Goal: Task Accomplishment & Management: Manage account settings

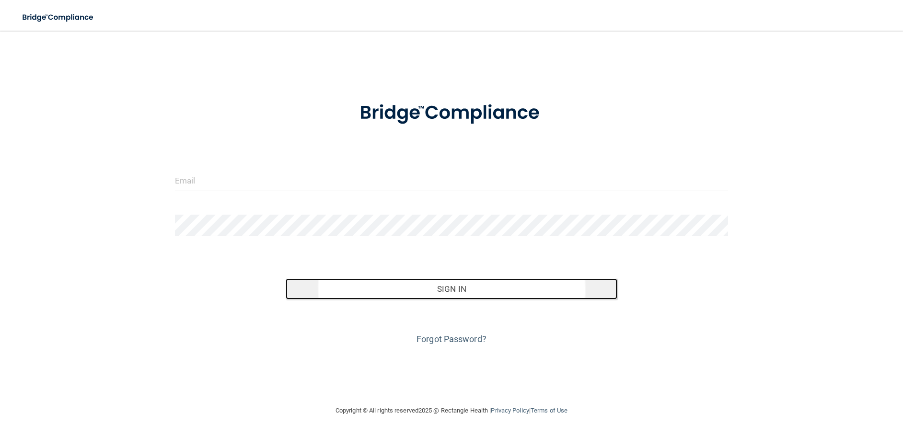
click at [456, 285] on button "Sign In" at bounding box center [452, 288] width 332 height 21
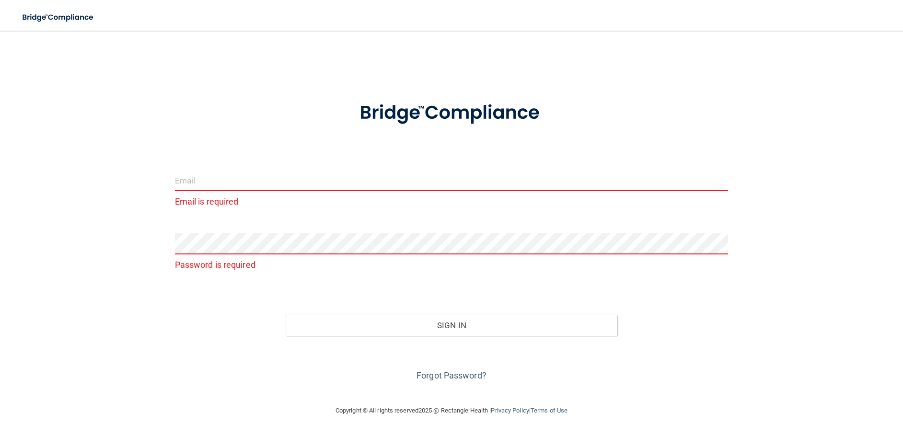
click at [231, 175] on input "email" at bounding box center [452, 181] width 554 height 22
type input "[EMAIL_ADDRESS][DOMAIN_NAME]"
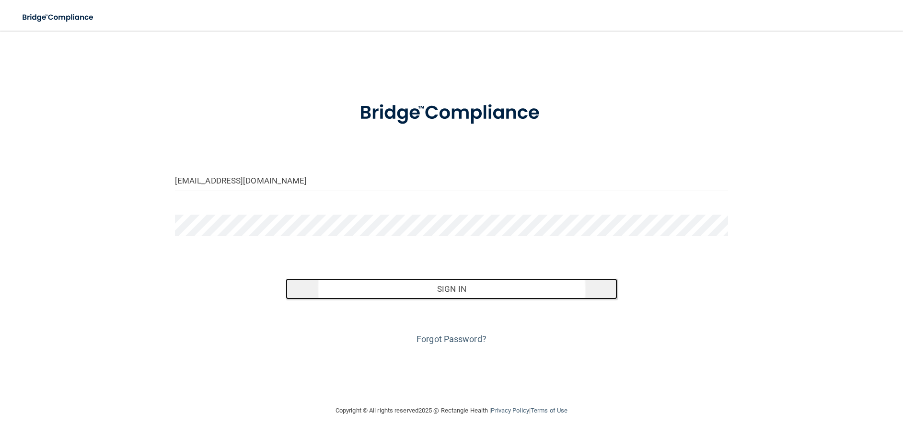
click at [449, 285] on button "Sign In" at bounding box center [452, 288] width 332 height 21
click at [443, 287] on button "Sign In" at bounding box center [452, 288] width 332 height 21
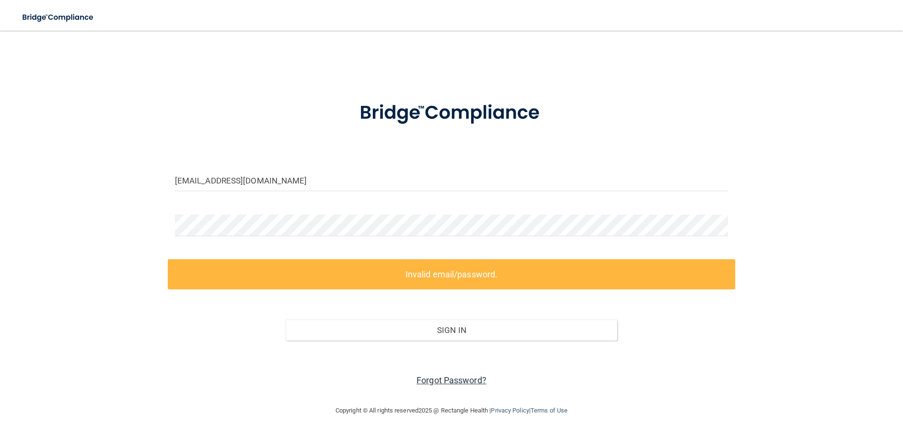
click at [454, 380] on link "Forgot Password?" at bounding box center [451, 380] width 70 height 10
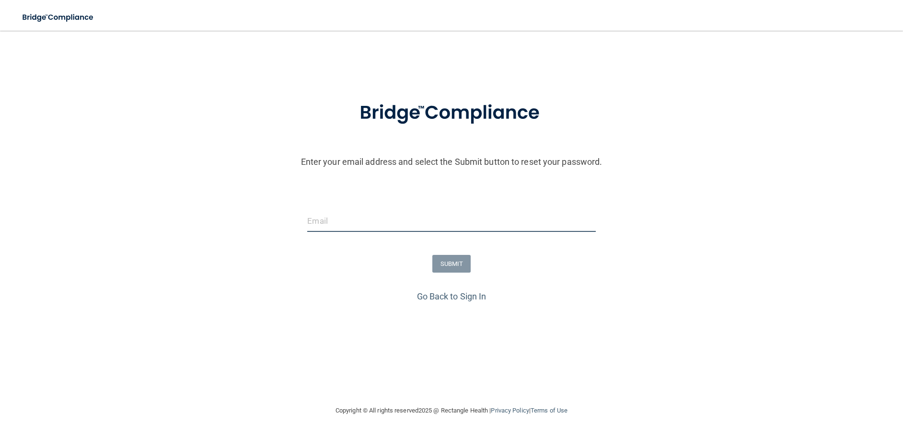
click at [365, 226] on input "email" at bounding box center [451, 221] width 288 height 22
type input "[EMAIL_ADDRESS][DOMAIN_NAME]"
click at [451, 258] on button "SUBMIT" at bounding box center [451, 264] width 39 height 18
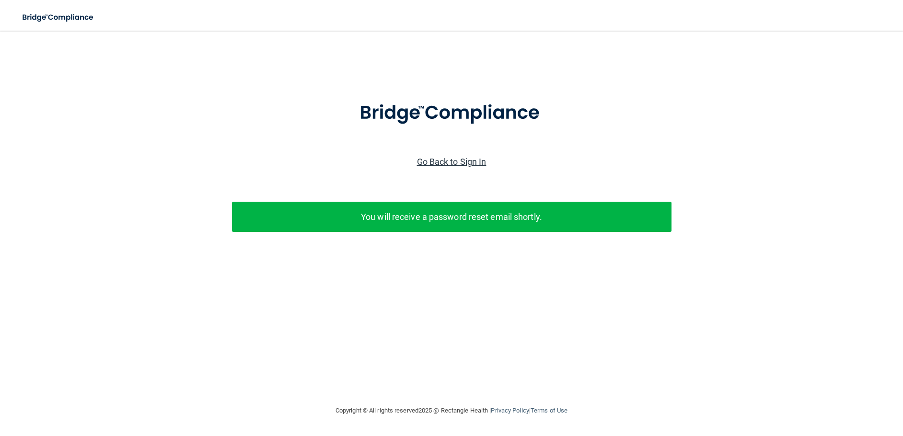
click at [454, 158] on link "Go Back to Sign In" at bounding box center [451, 162] width 69 height 10
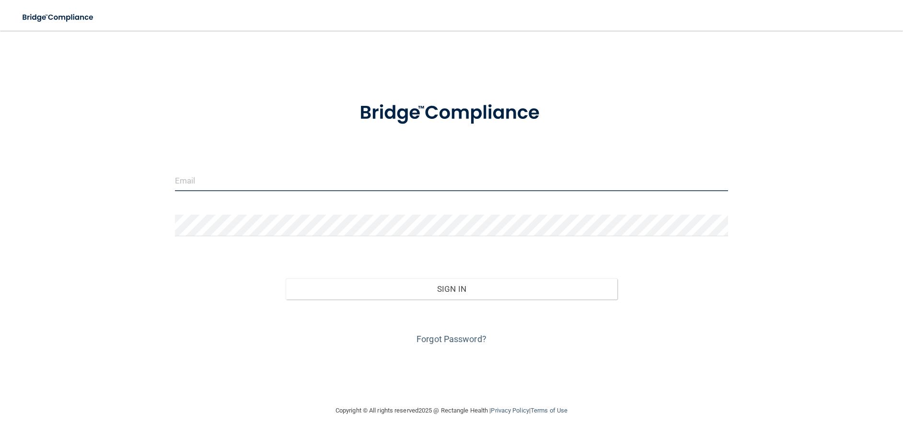
click at [222, 173] on input "email" at bounding box center [452, 181] width 554 height 22
type input "[EMAIL_ADDRESS][DOMAIN_NAME]"
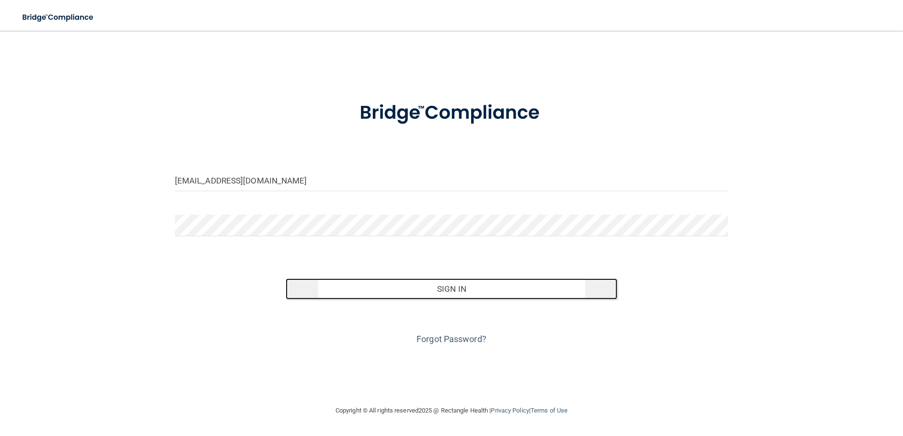
click at [447, 286] on button "Sign In" at bounding box center [452, 288] width 332 height 21
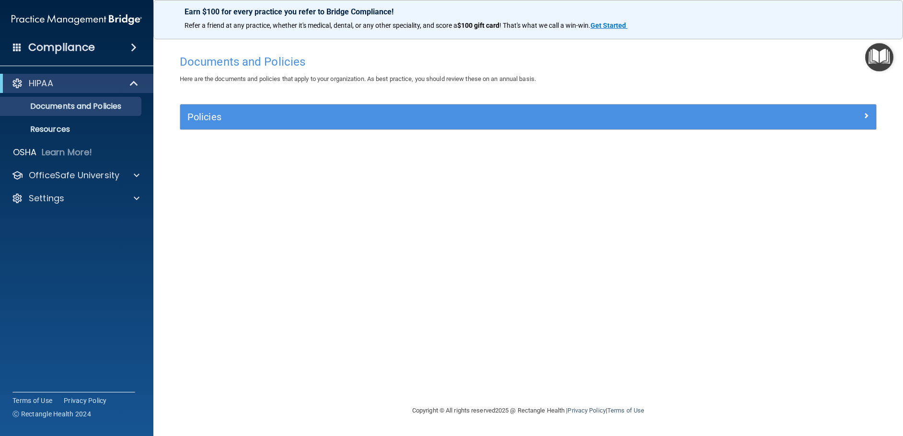
click at [878, 55] on img "Open Resource Center" at bounding box center [879, 57] width 28 height 28
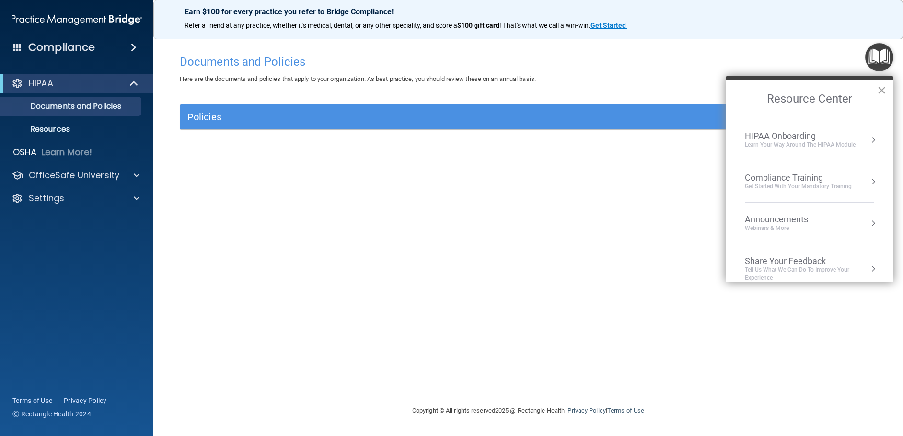
click at [883, 88] on button "×" at bounding box center [881, 89] width 9 height 15
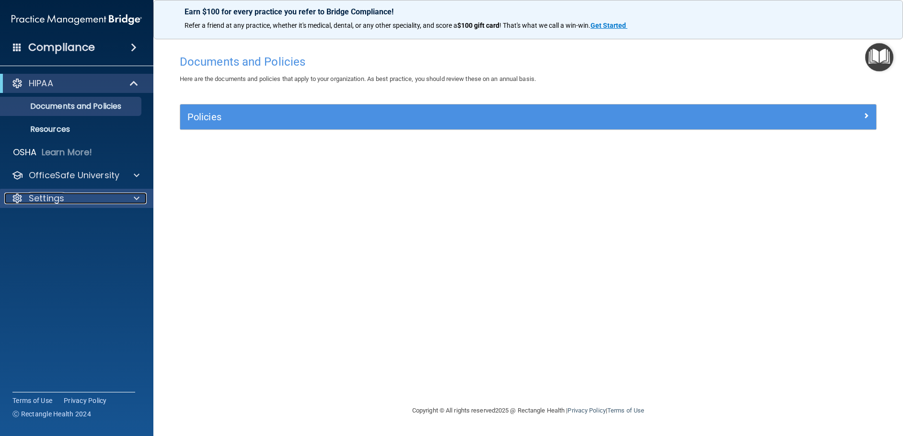
click at [134, 197] on span at bounding box center [137, 199] width 6 height 12
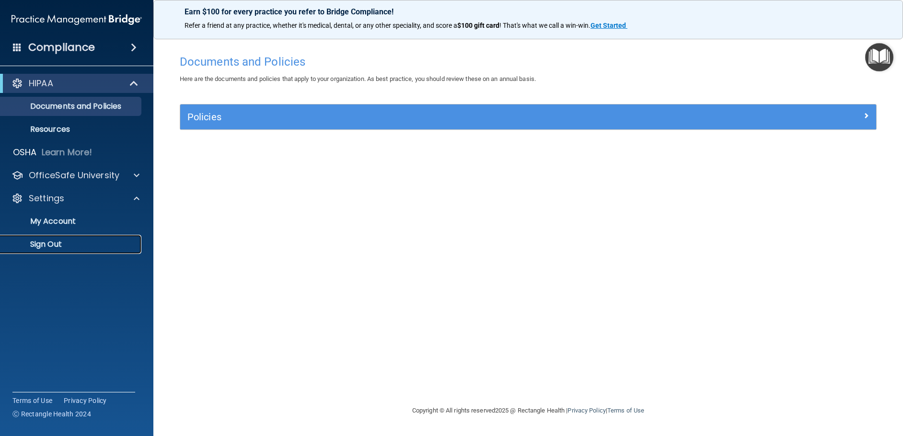
click at [50, 242] on p "Sign Out" at bounding box center [71, 245] width 131 height 10
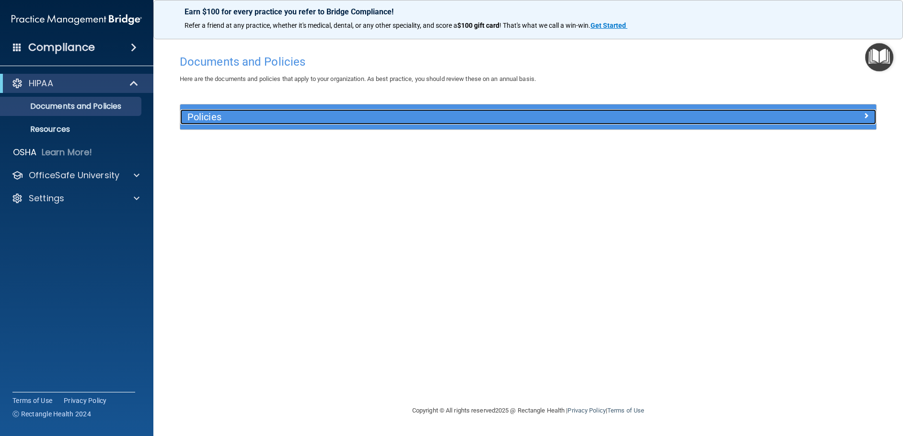
click at [216, 115] on h5 "Policies" at bounding box center [441, 117] width 508 height 11
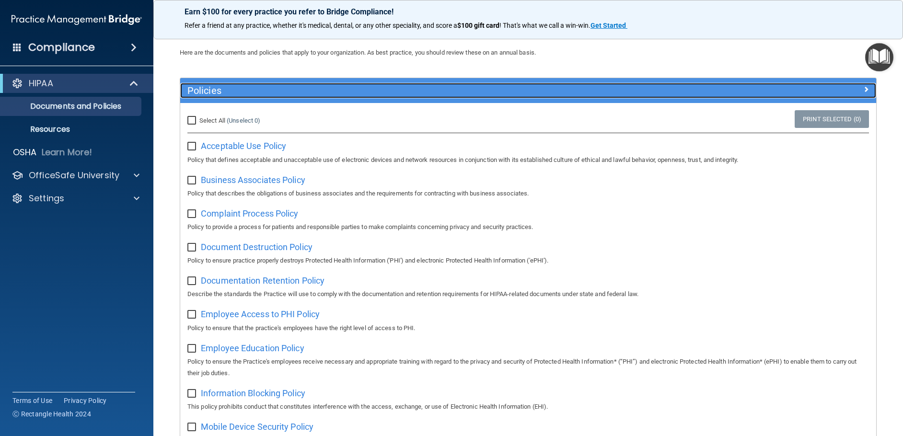
scroll to position [96, 0]
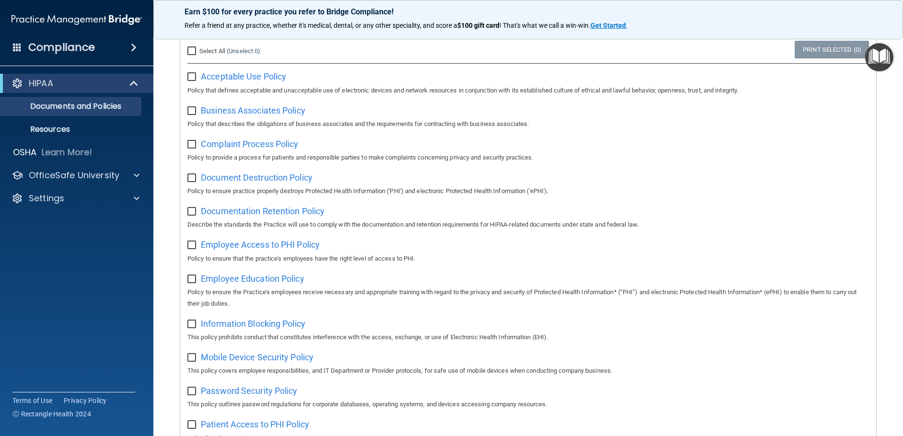
click at [192, 180] on input "checkbox" at bounding box center [192, 178] width 11 height 8
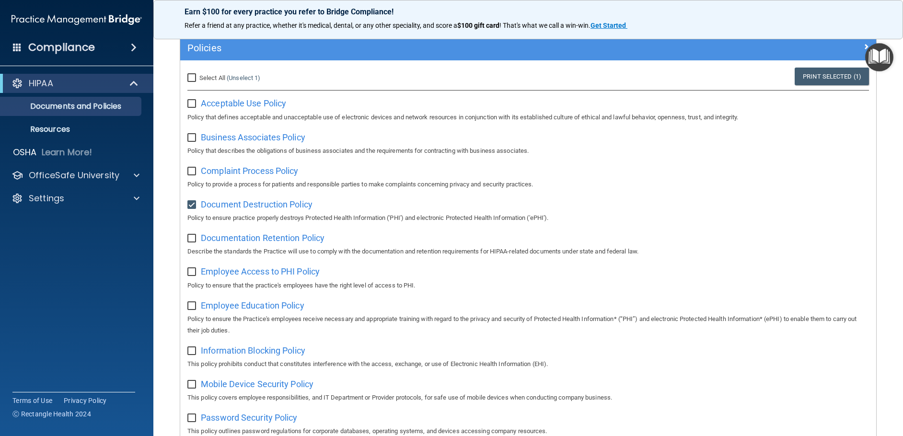
scroll to position [0, 0]
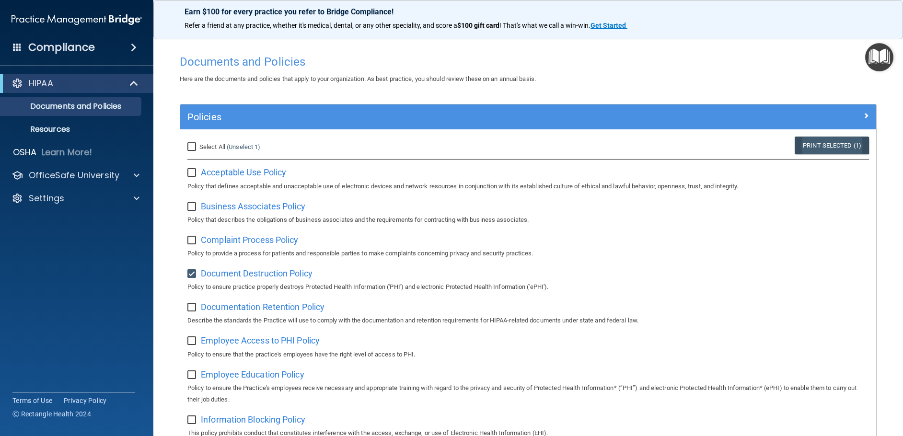
click at [816, 145] on link "Print Selected (1)" at bounding box center [832, 146] width 74 height 18
click at [192, 276] on input "checkbox" at bounding box center [192, 274] width 11 height 8
checkbox input "false"
click at [42, 81] on p "HIPAA" at bounding box center [41, 84] width 24 height 12
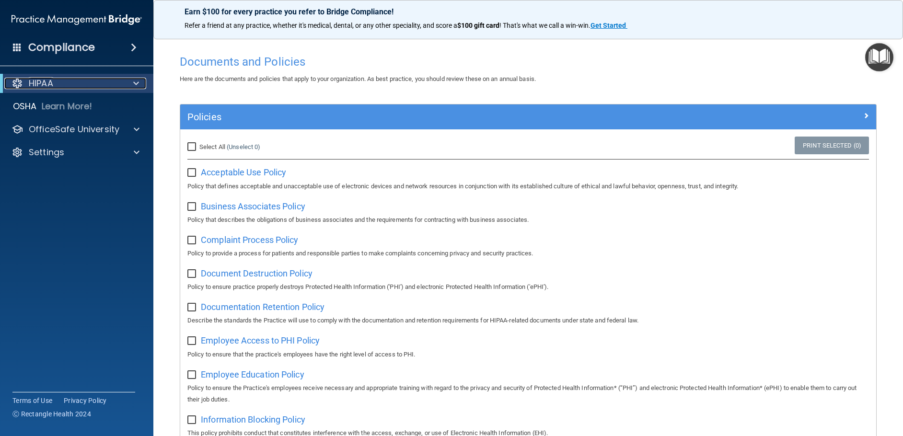
click at [134, 83] on span at bounding box center [136, 84] width 6 height 12
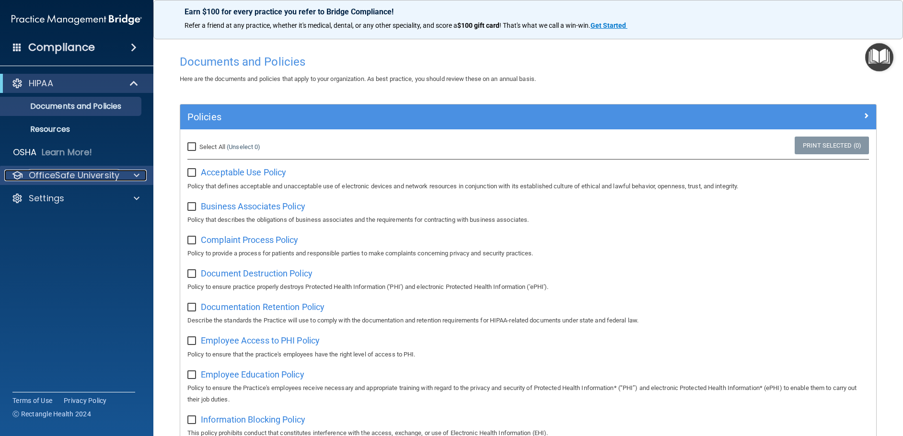
click at [134, 173] on span at bounding box center [137, 176] width 6 height 12
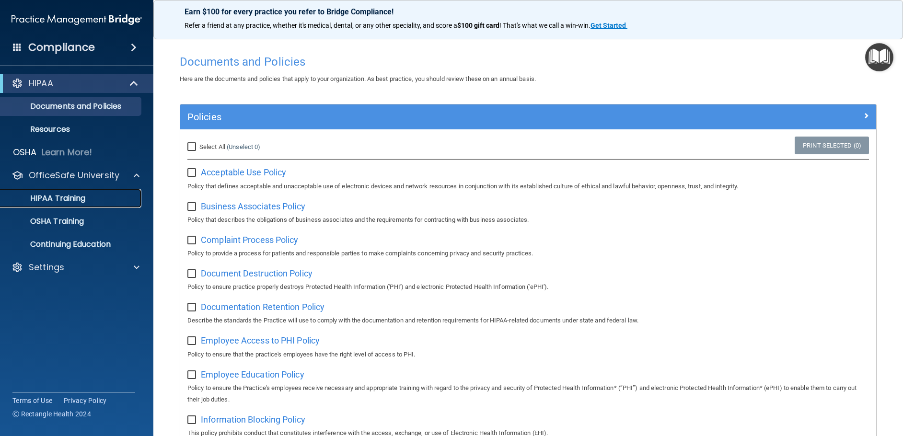
click at [56, 197] on p "HIPAA Training" at bounding box center [45, 199] width 79 height 10
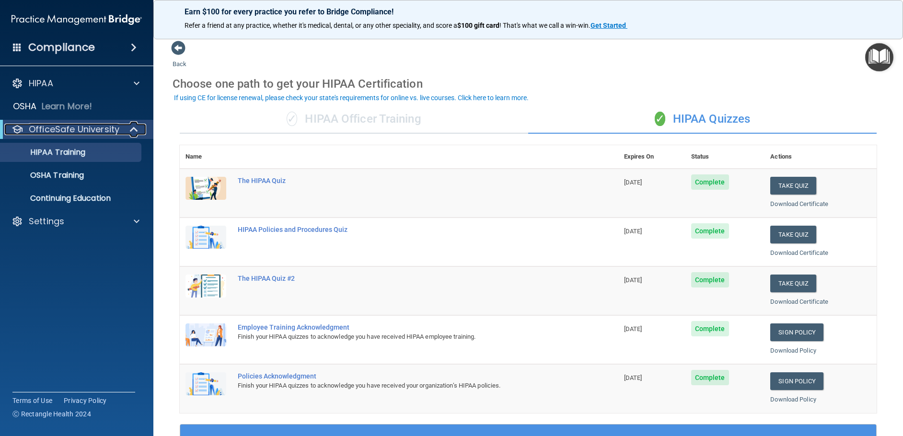
click at [132, 127] on span at bounding box center [135, 130] width 8 height 12
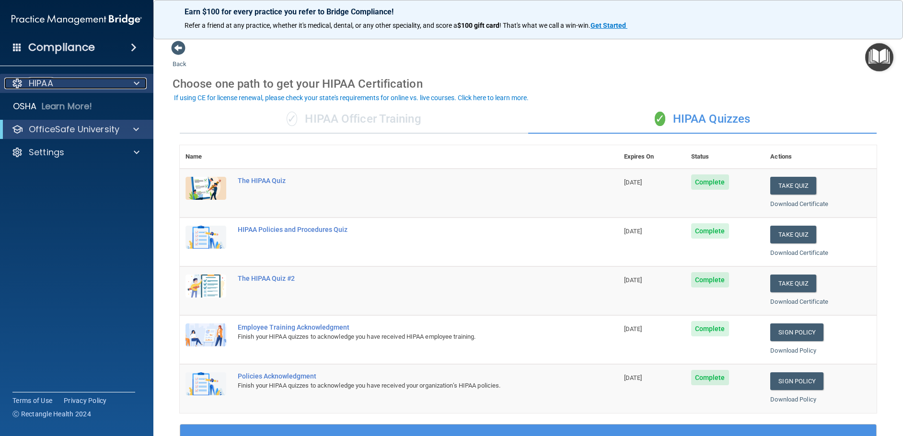
click at [134, 82] on span at bounding box center [137, 84] width 6 height 12
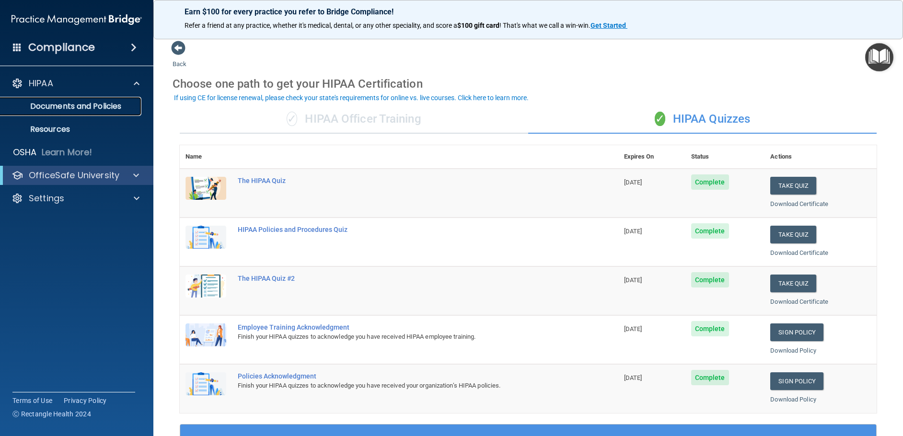
click at [66, 103] on p "Documents and Policies" at bounding box center [71, 107] width 131 height 10
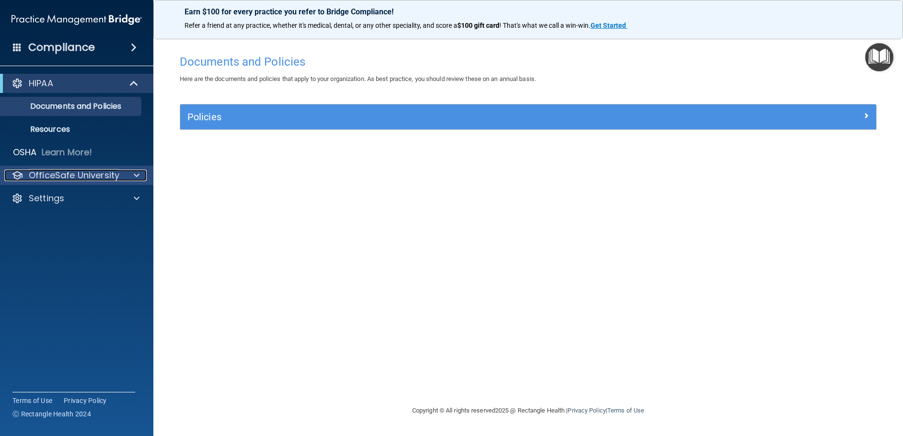
click at [43, 175] on p "OfficeSafe University" at bounding box center [74, 176] width 91 height 12
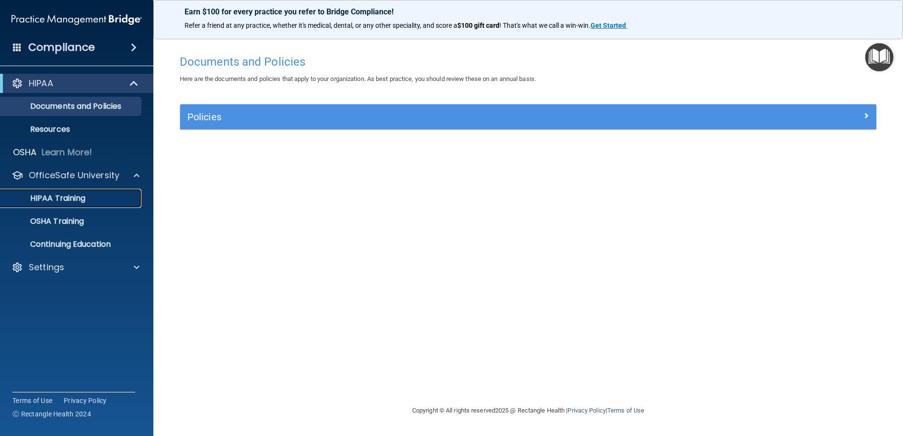
click at [70, 198] on p "HIPAA Training" at bounding box center [45, 199] width 79 height 10
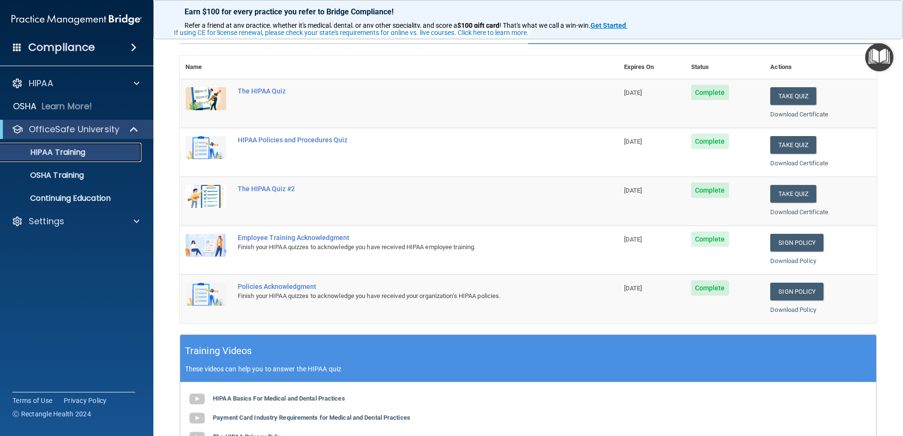
scroll to position [96, 0]
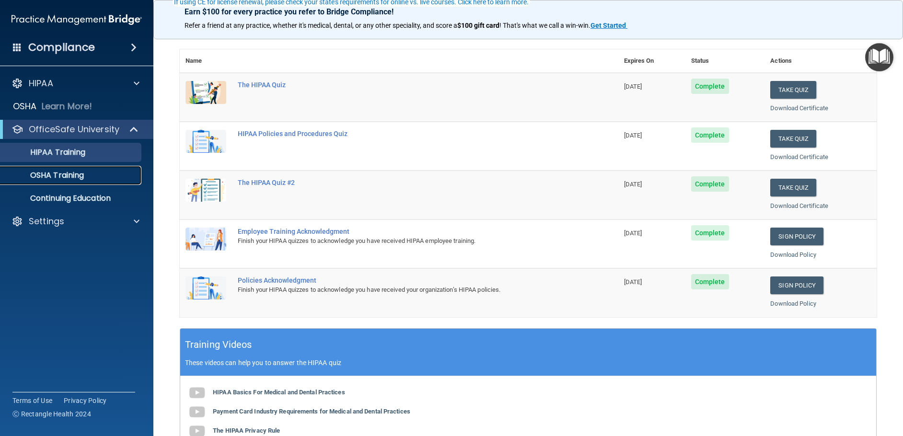
click at [68, 174] on p "OSHA Training" at bounding box center [45, 176] width 78 height 10
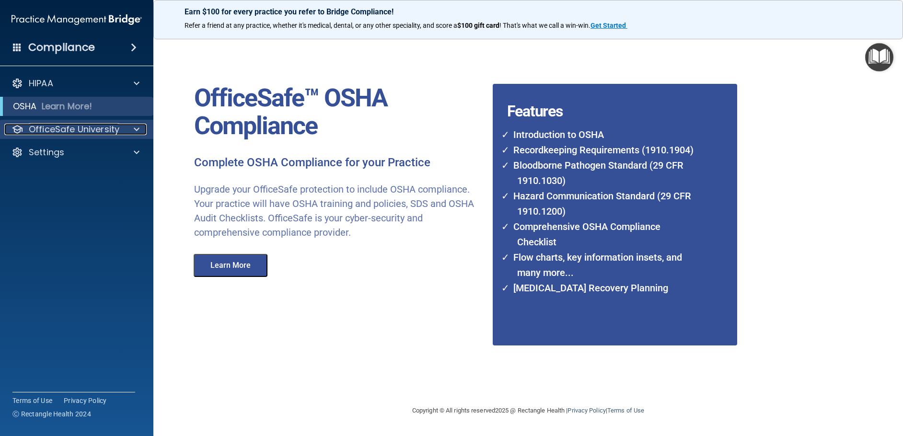
click at [134, 129] on span at bounding box center [137, 130] width 6 height 12
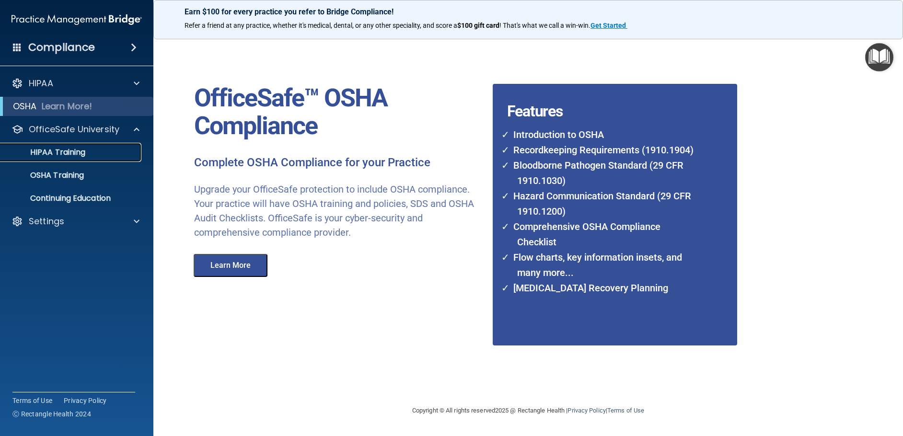
click at [78, 151] on p "HIPAA Training" at bounding box center [45, 153] width 79 height 10
